Goal: Task Accomplishment & Management: Manage account settings

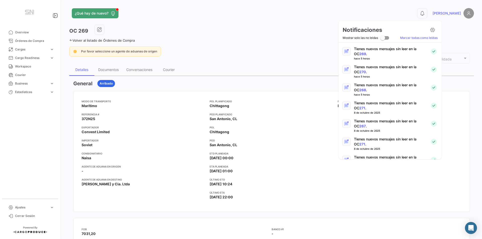
click at [301, 17] on div at bounding box center [241, 119] width 482 height 239
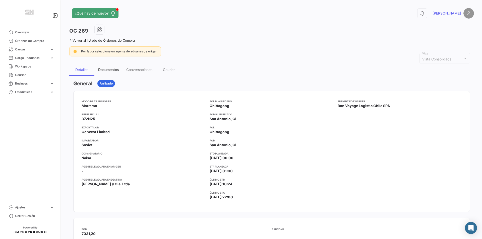
click at [104, 71] on div "Documentos" at bounding box center [108, 70] width 21 height 4
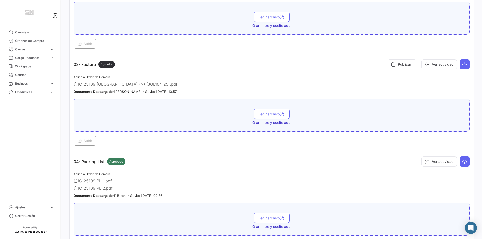
scroll to position [226, 0]
click at [462, 61] on icon at bounding box center [464, 63] width 5 height 5
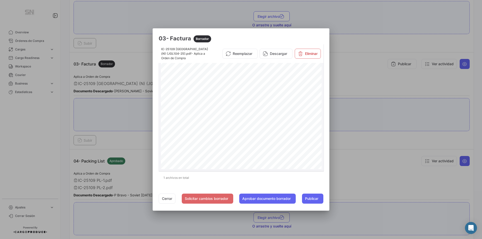
scroll to position [0, 0]
click at [168, 198] on button "Cerrar" at bounding box center [167, 199] width 17 height 10
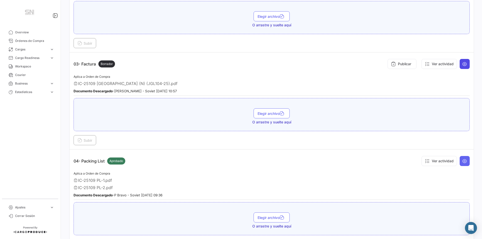
click at [465, 61] on button at bounding box center [465, 64] width 10 height 10
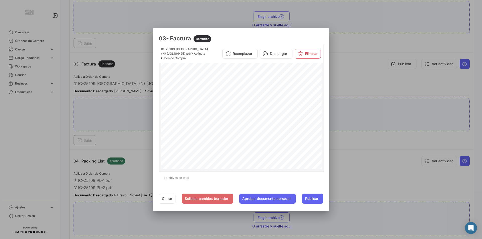
scroll to position [122, 0]
click at [303, 173] on div "1 archivos en total" at bounding box center [241, 178] width 165 height 13
click at [408, 47] on div at bounding box center [241, 119] width 482 height 239
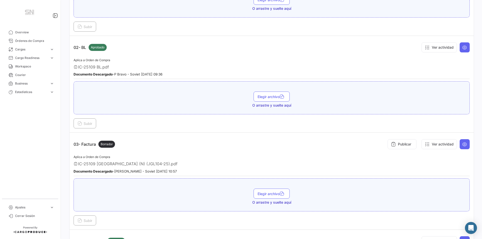
scroll to position [151, 0]
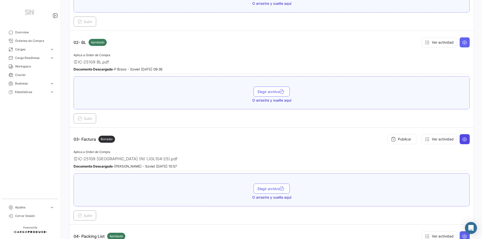
click at [462, 138] on icon at bounding box center [464, 139] width 5 height 5
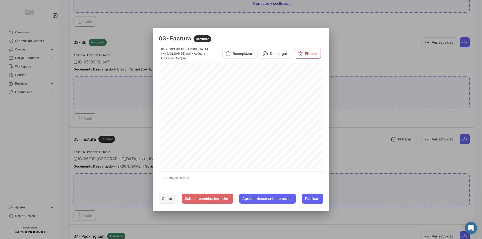
click at [166, 201] on button "Cerrar" at bounding box center [167, 199] width 17 height 10
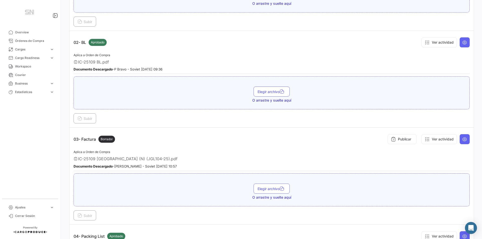
scroll to position [0, 0]
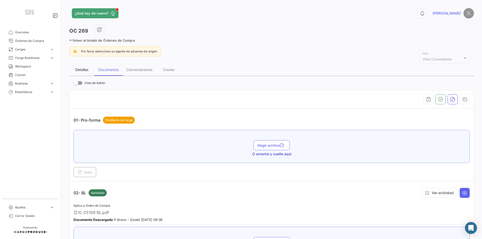
click at [85, 72] on div "Detalles" at bounding box center [81, 70] width 13 height 4
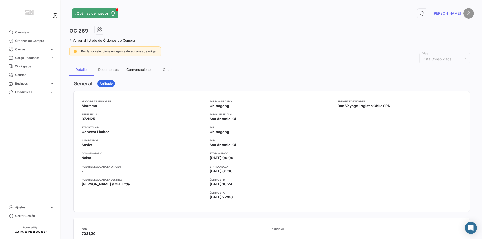
click at [142, 69] on div "Conversaciones" at bounding box center [139, 70] width 26 height 4
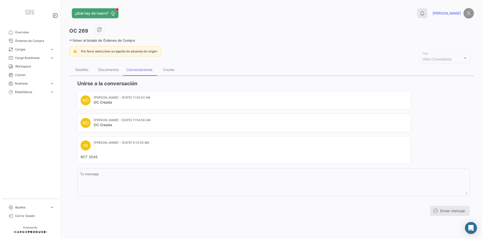
click at [425, 13] on icon at bounding box center [422, 13] width 5 height 5
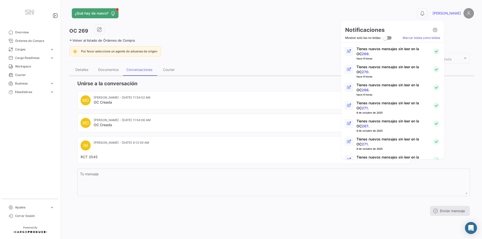
click at [359, 88] on p "Tienes nuevos mensajes sin leer en la OC 268 ." at bounding box center [392, 88] width 72 height 10
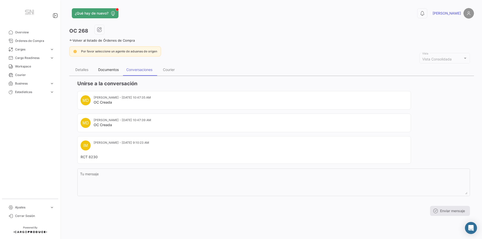
click at [109, 71] on div "Documentos" at bounding box center [108, 70] width 21 height 4
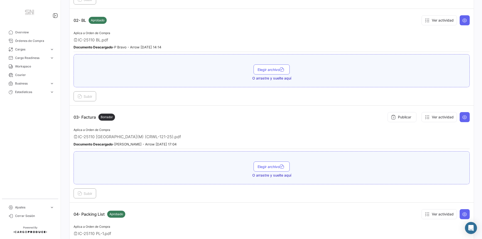
scroll to position [176, 0]
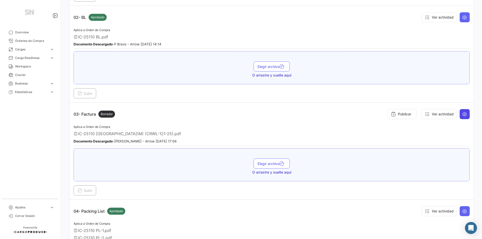
click at [466, 113] on button at bounding box center [465, 114] width 10 height 10
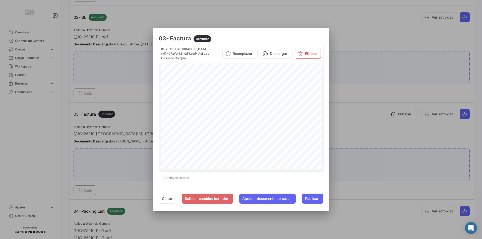
scroll to position [122, 0]
click at [161, 195] on button "Cerrar" at bounding box center [167, 199] width 17 height 10
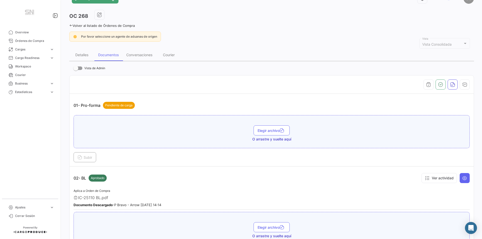
scroll to position [0, 0]
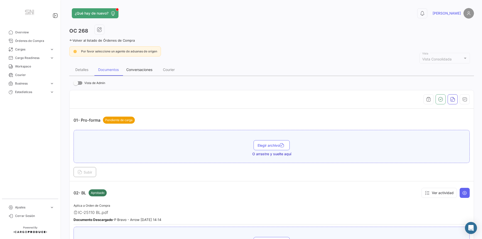
click at [145, 72] on div "Conversaciones" at bounding box center [139, 70] width 34 height 12
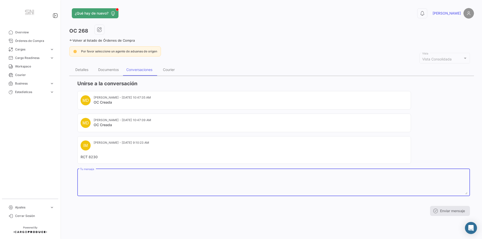
drag, startPoint x: 139, startPoint y: 180, endPoint x: 132, endPoint y: 183, distance: 6.9
click at [135, 181] on textarea "Tu mensaje" at bounding box center [273, 183] width 387 height 22
drag, startPoint x: 103, startPoint y: 175, endPoint x: 164, endPoint y: 173, distance: 61.3
click at [104, 175] on textarea "RCT CONTABUILIZADO" at bounding box center [273, 183] width 387 height 22
type textarea "RCT CONTABILIZADO"
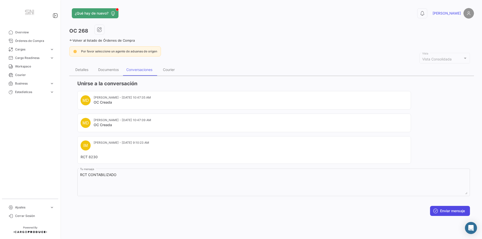
click at [465, 209] on button "Enviar mensaje" at bounding box center [450, 211] width 40 height 10
click at [100, 29] on icon "button" at bounding box center [99, 29] width 5 height 5
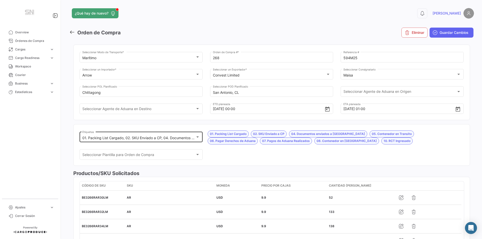
click at [198, 134] on div "01. Packing List Cargado, 02. SKU Enviado a CP, 04. Documentos enviados a [GEOG…" at bounding box center [141, 137] width 118 height 12
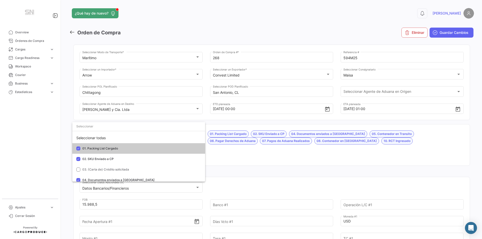
scroll to position [124, 0]
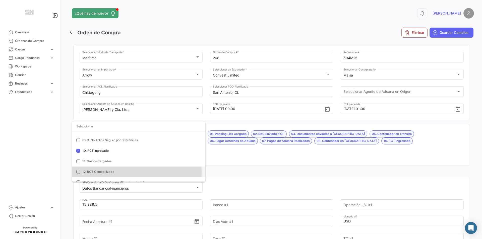
click at [103, 172] on span "12. RCT Contabilizado" at bounding box center [98, 172] width 32 height 4
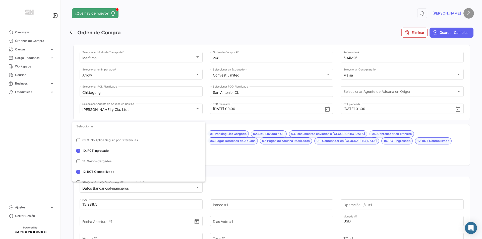
click at [272, 157] on div at bounding box center [241, 119] width 482 height 239
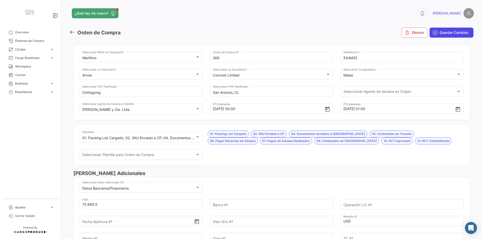
click at [447, 34] on span "Guardar Cambios" at bounding box center [454, 32] width 29 height 5
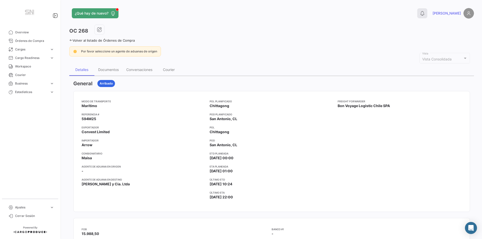
click at [425, 12] on icon at bounding box center [422, 13] width 5 height 5
